Goal: Navigation & Orientation: Find specific page/section

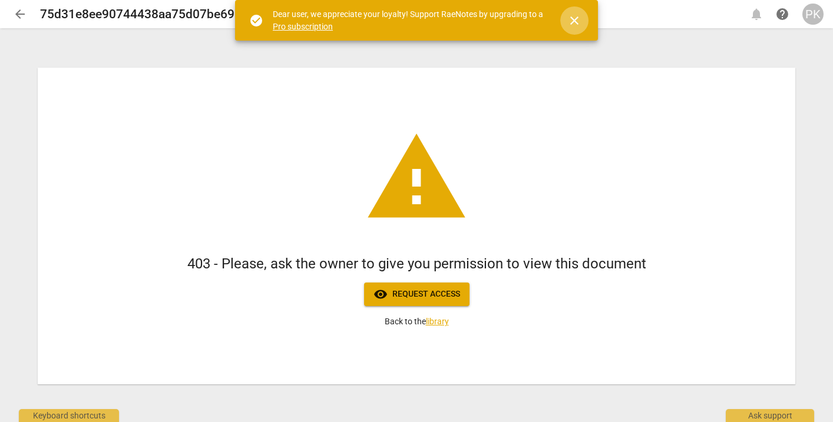
click at [574, 17] on span "close" at bounding box center [574, 21] width 14 height 14
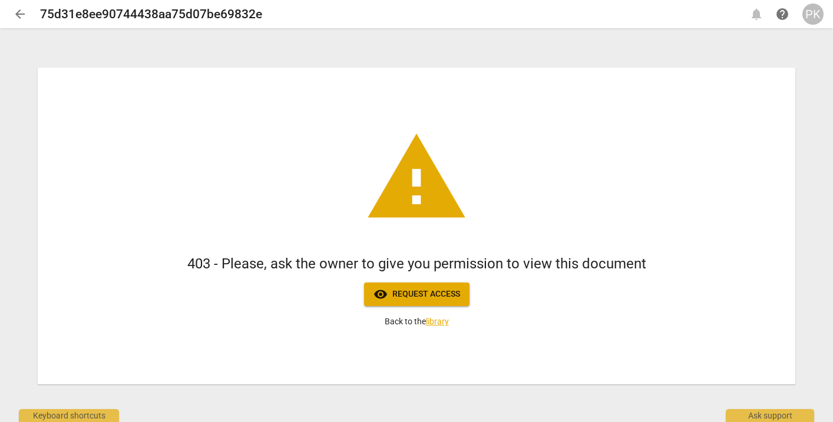
click at [812, 17] on div "PK" at bounding box center [812, 14] width 21 height 21
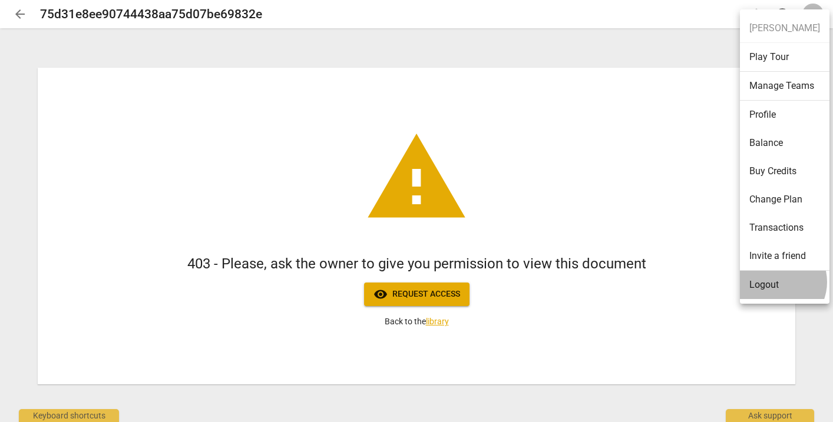
click at [774, 282] on li "Logout" at bounding box center [785, 285] width 90 height 28
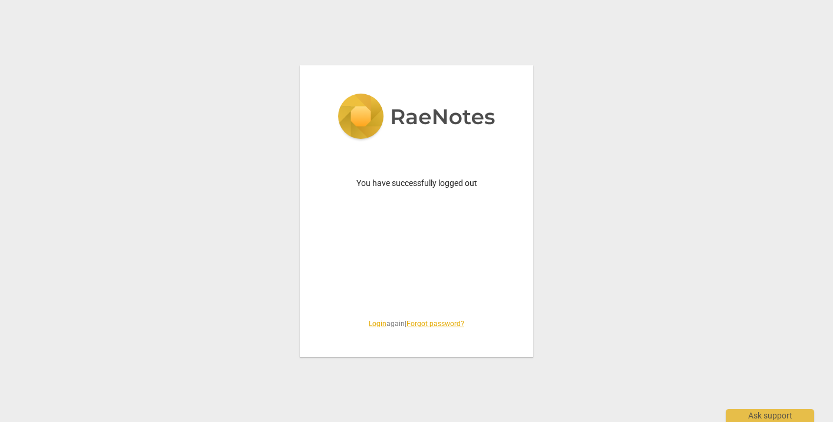
click at [373, 324] on link "Login" at bounding box center [378, 324] width 18 height 8
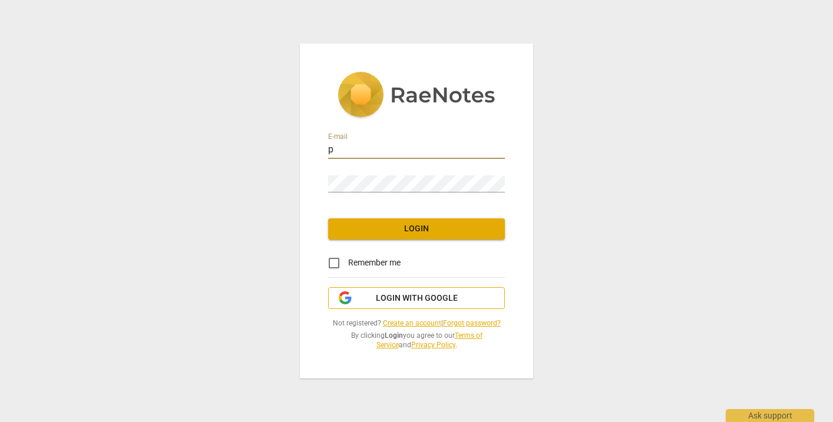
type input "p"
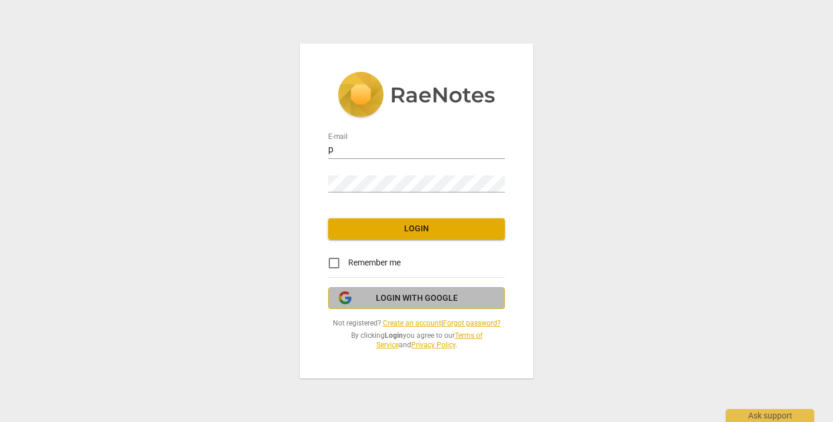
click at [394, 296] on span "Login with Google" at bounding box center [417, 299] width 82 height 12
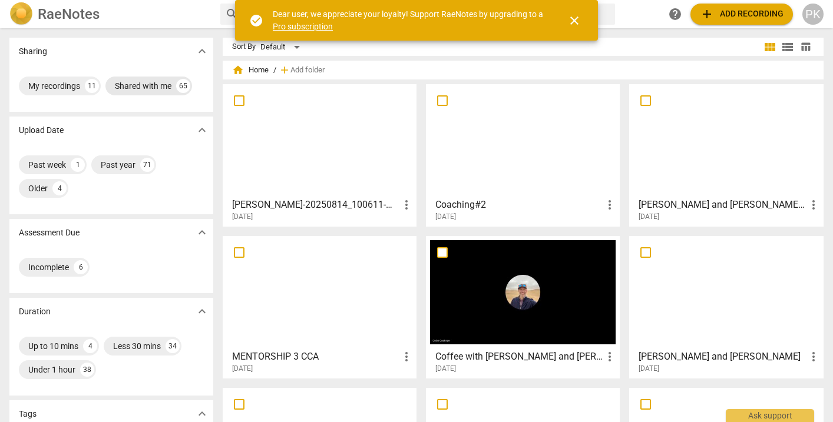
click at [156, 85] on div "Shared with me" at bounding box center [143, 86] width 57 height 12
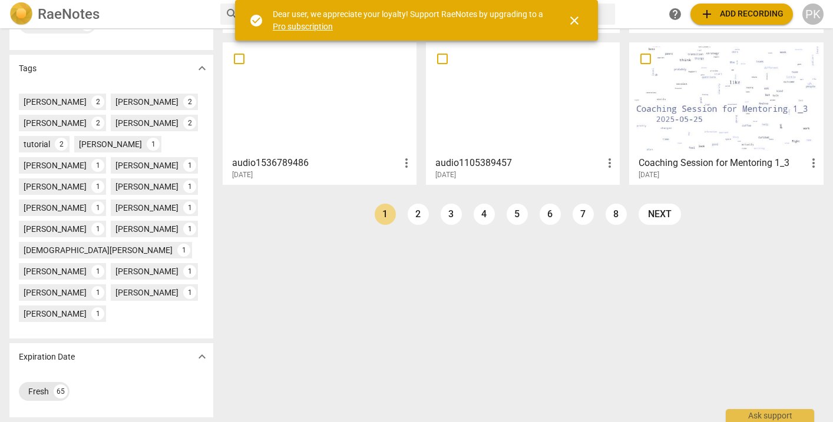
click at [49, 392] on div "Fresh 65" at bounding box center [44, 391] width 51 height 19
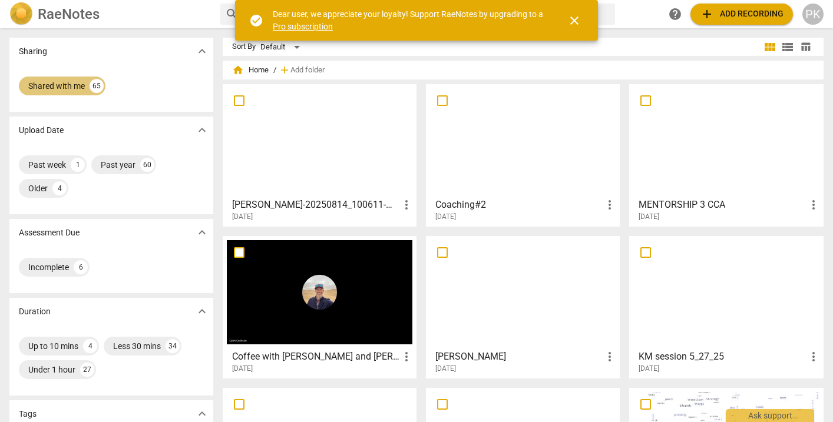
click at [75, 81] on div "Shared with me" at bounding box center [56, 86] width 57 height 12
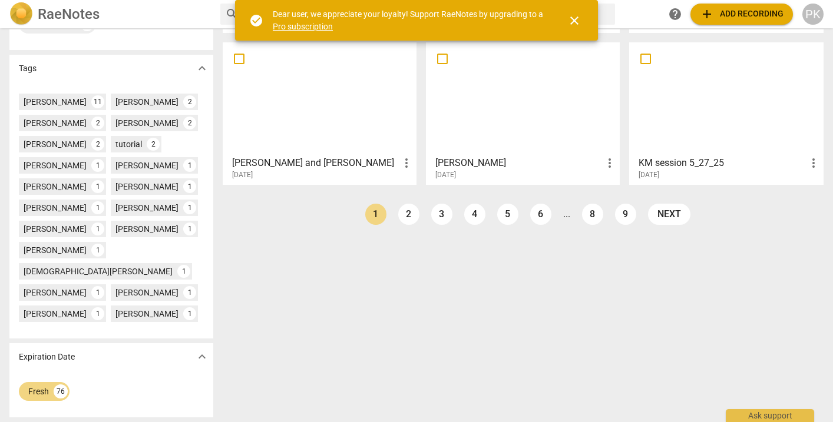
scroll to position [346, 0]
click at [408, 216] on link "2" at bounding box center [408, 214] width 21 height 21
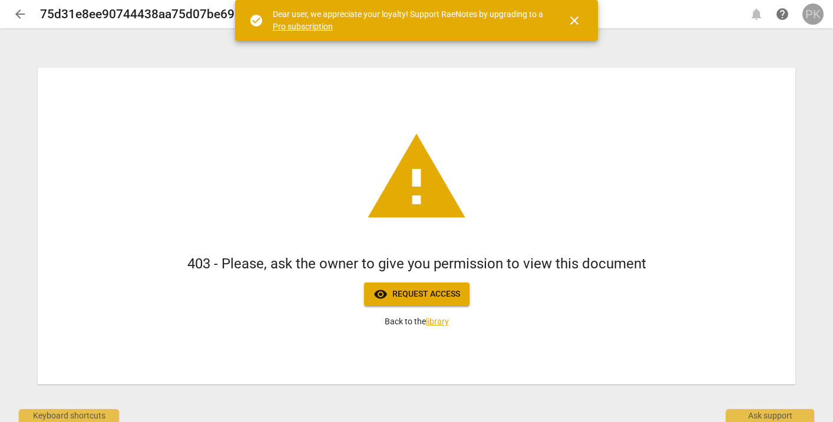
click at [809, 15] on div "PK" at bounding box center [812, 14] width 21 height 21
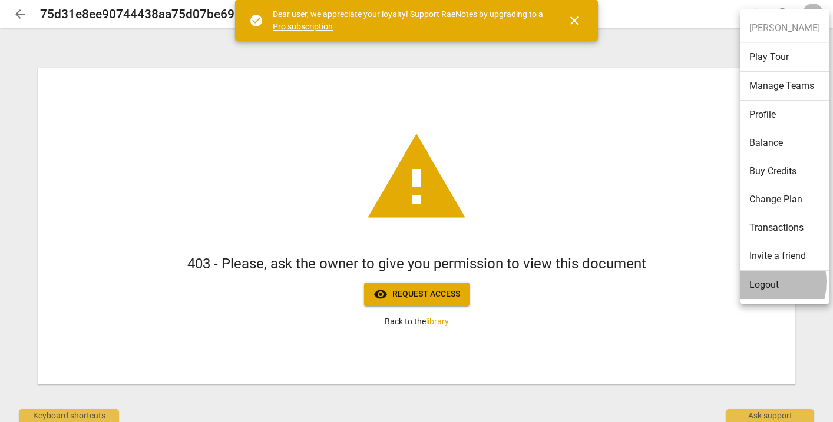
click at [753, 280] on li "Logout" at bounding box center [785, 285] width 90 height 28
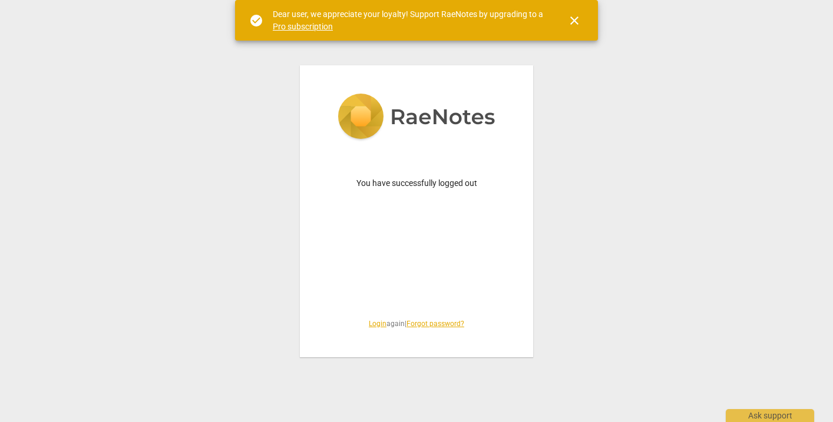
click at [376, 324] on link "Login" at bounding box center [378, 324] width 18 height 8
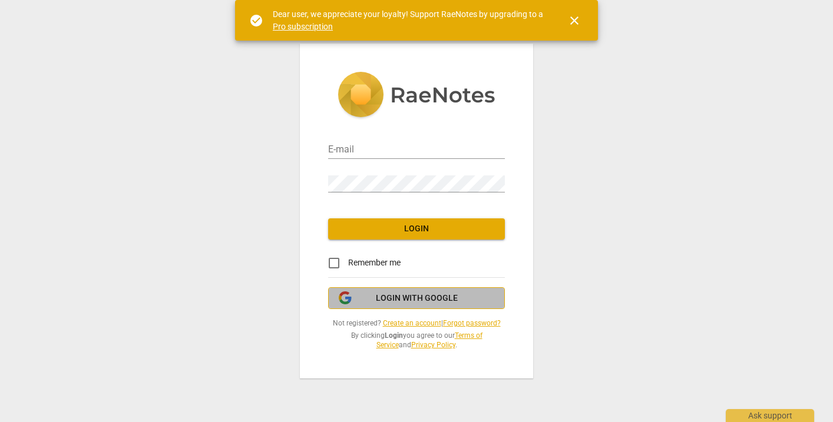
click at [392, 297] on span "Login with Google" at bounding box center [417, 299] width 82 height 12
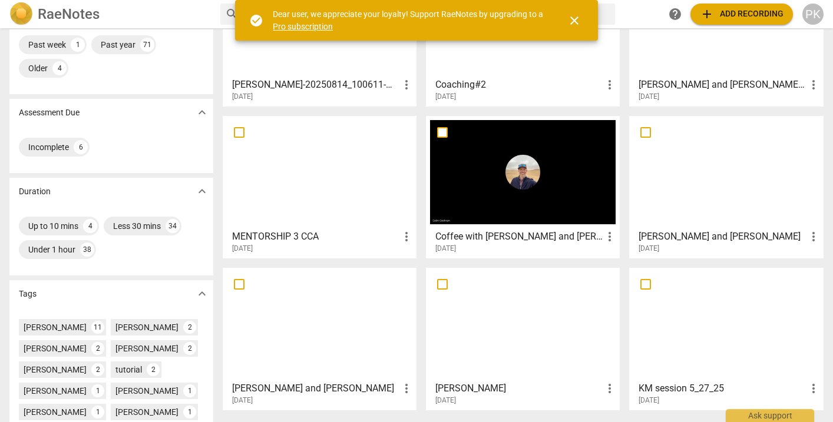
scroll to position [136, 0]
